Goal: Transaction & Acquisition: Purchase product/service

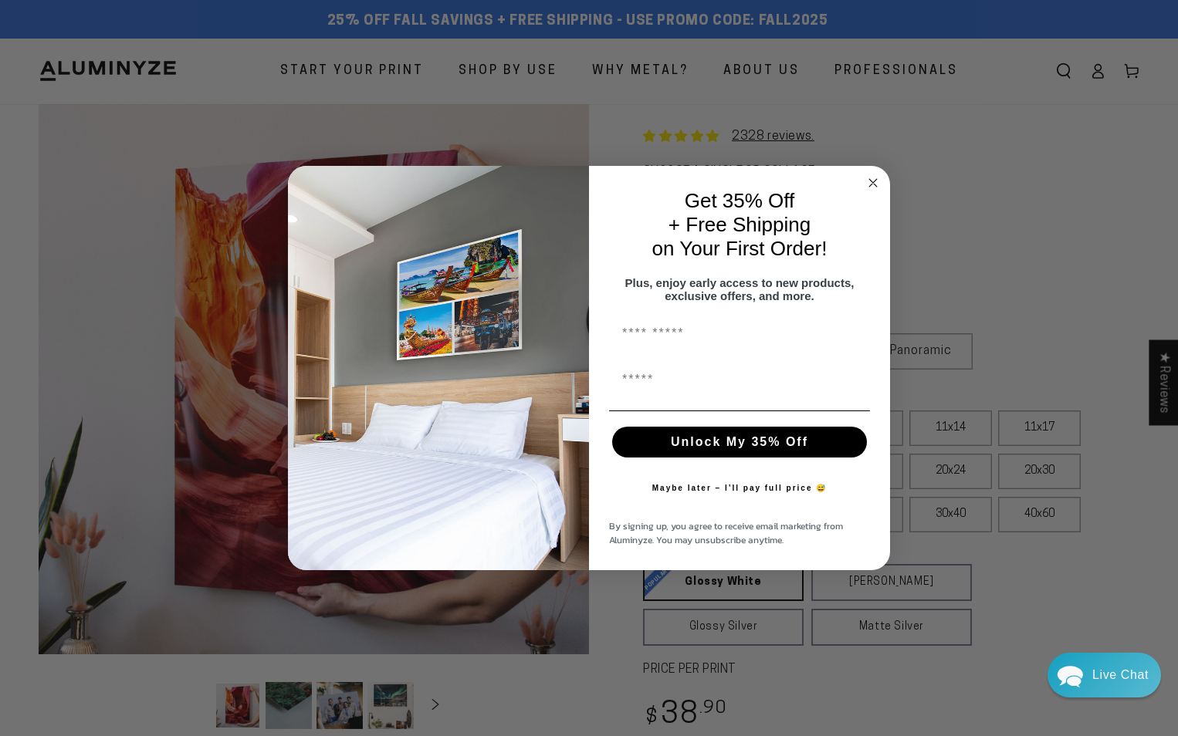
click at [878, 176] on circle "Close dialog" at bounding box center [873, 183] width 18 height 18
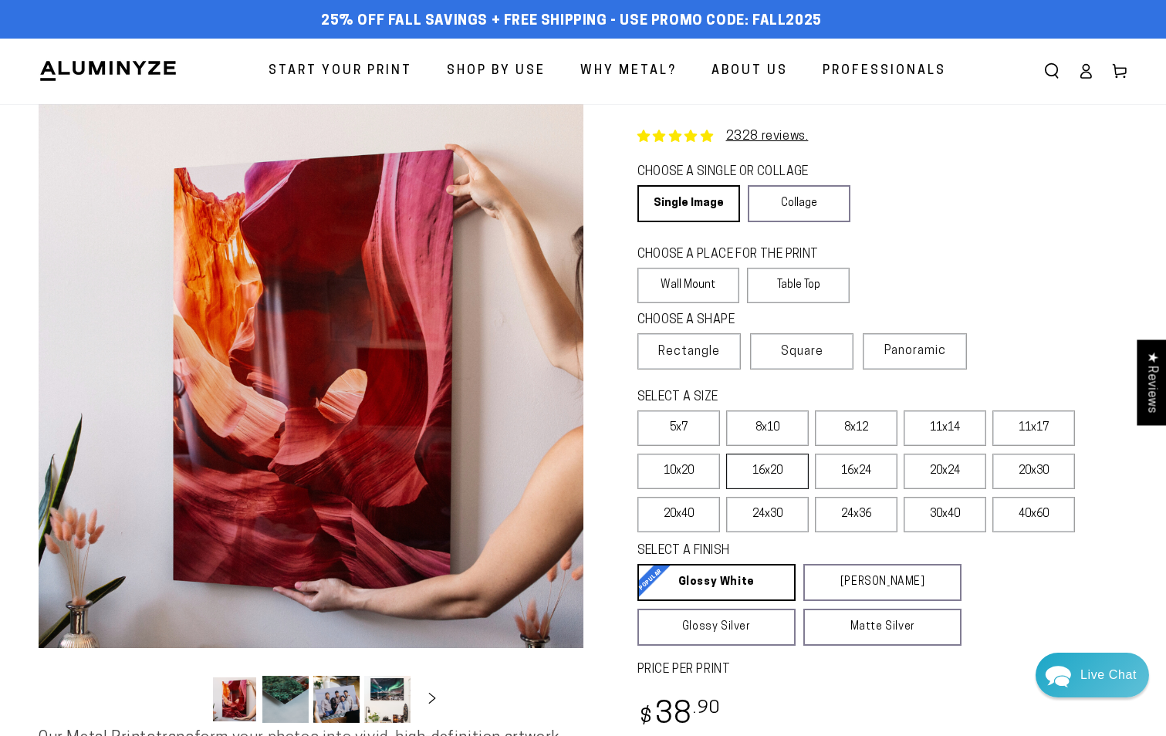
click at [791, 472] on label "16x20" at bounding box center [767, 472] width 83 height 36
click at [843, 457] on label "16x24" at bounding box center [856, 472] width 83 height 36
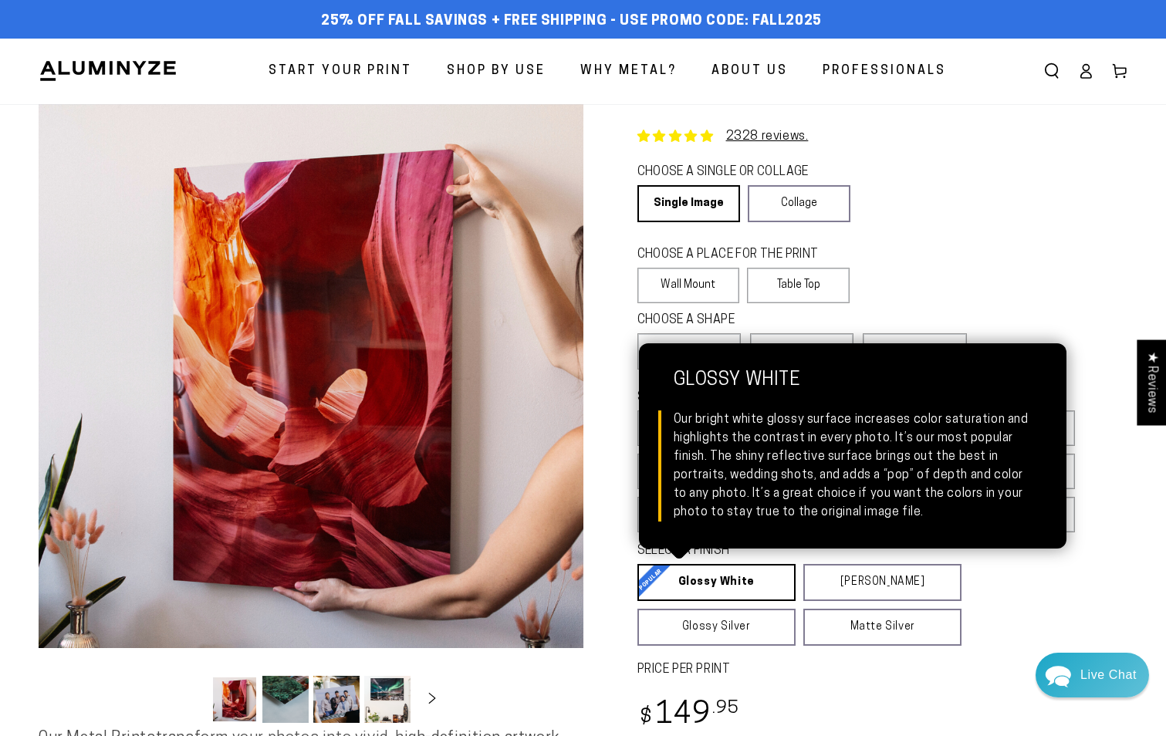
click at [751, 590] on link "Glossy White Glossy White Our bright white glossy surface increases color satur…" at bounding box center [717, 582] width 158 height 37
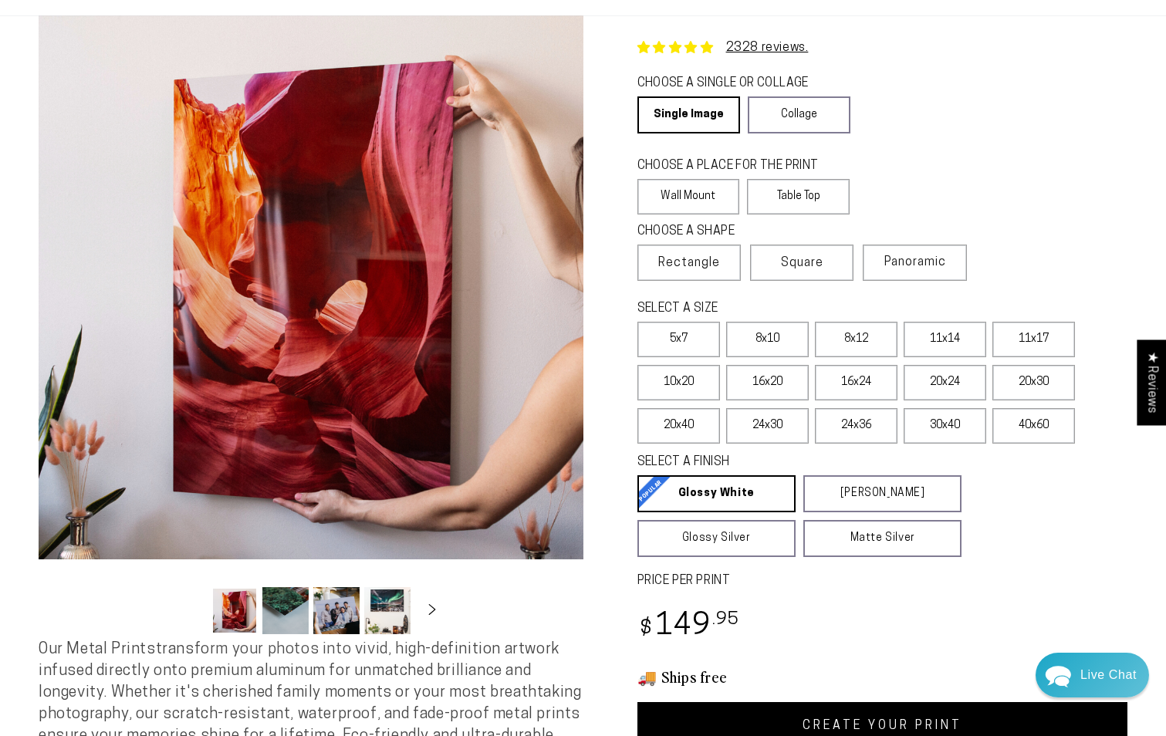
scroll to position [232, 0]
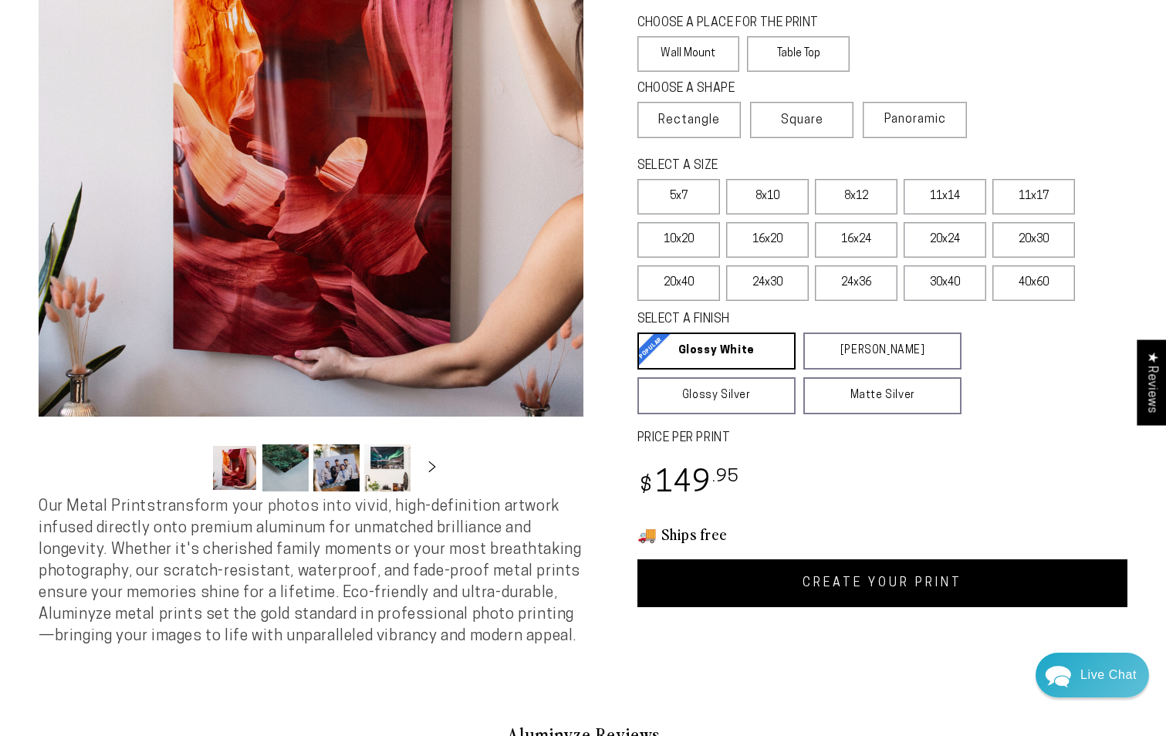
click at [895, 585] on link "CREATE YOUR PRINT" at bounding box center [883, 584] width 491 height 48
click at [814, 583] on link "CREATE YOUR PRINT" at bounding box center [883, 584] width 491 height 48
